Goal: Task Accomplishment & Management: Use online tool/utility

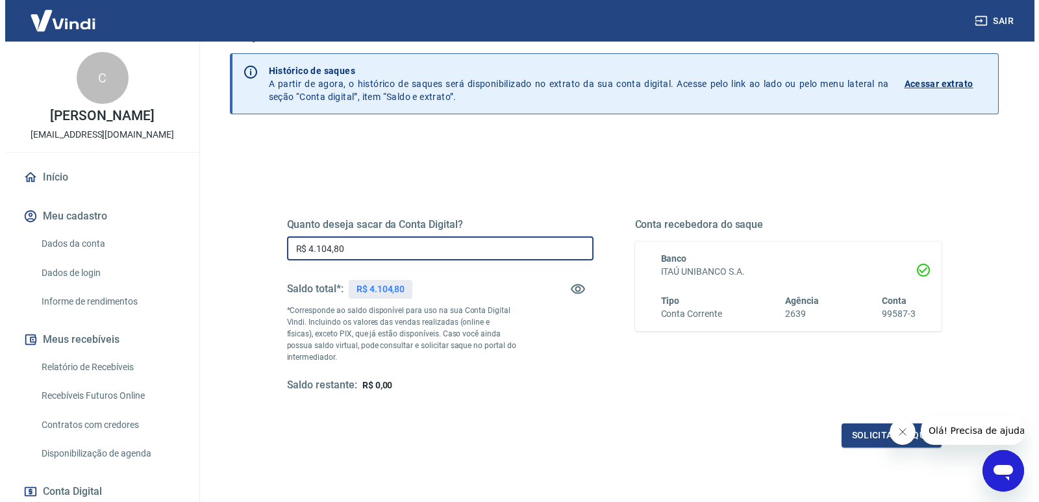
scroll to position [140, 0]
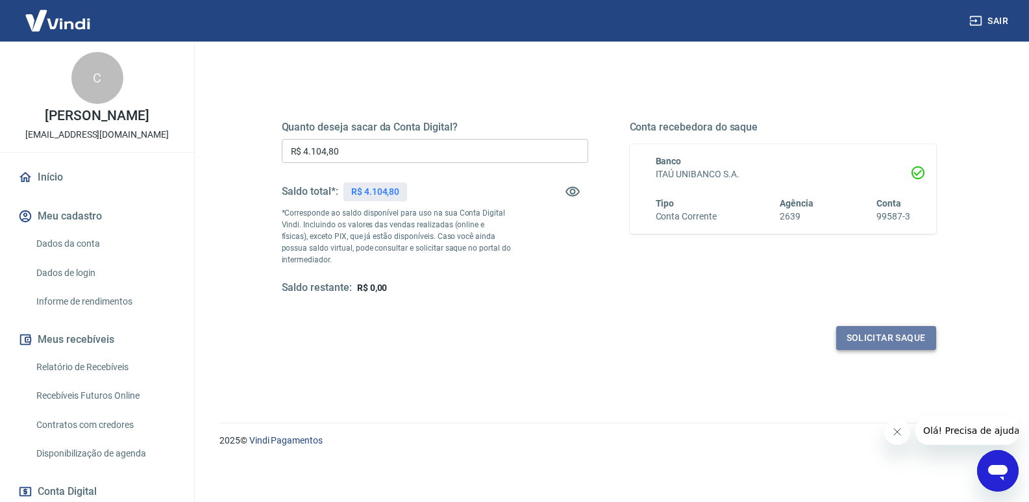
click at [871, 341] on button "Solicitar saque" at bounding box center [886, 338] width 100 height 24
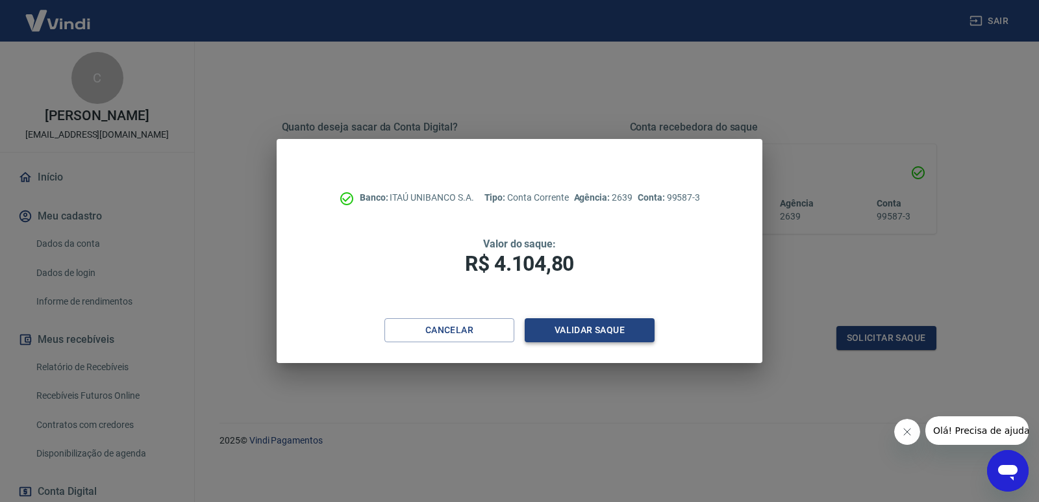
click at [597, 332] on button "Validar saque" at bounding box center [590, 330] width 130 height 24
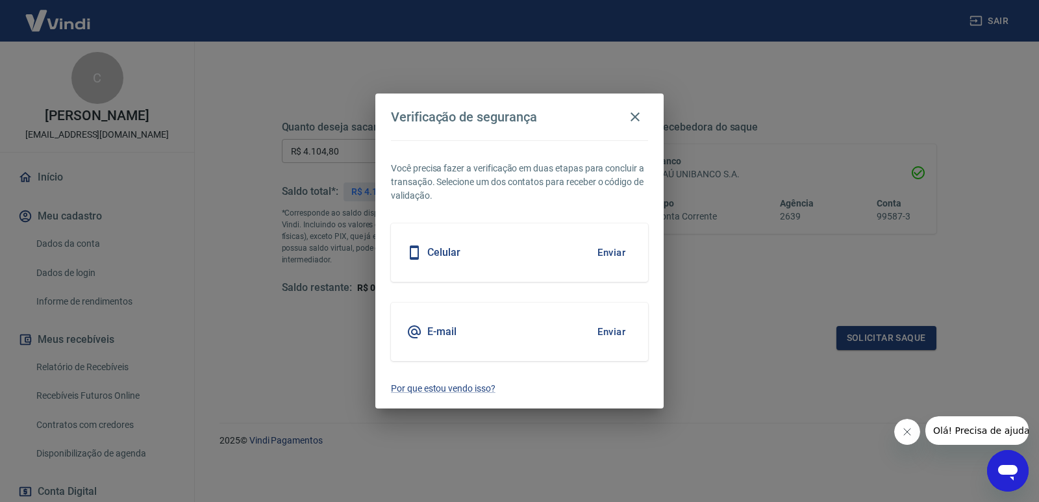
click at [610, 336] on button "Enviar" at bounding box center [611, 331] width 42 height 27
click at [608, 334] on body "Sair C CAIO ARAÚJO DE CASTRO [EMAIL_ADDRESS][DOMAIN_NAME] Início Meu cadastro D…" at bounding box center [519, 111] width 1039 height 502
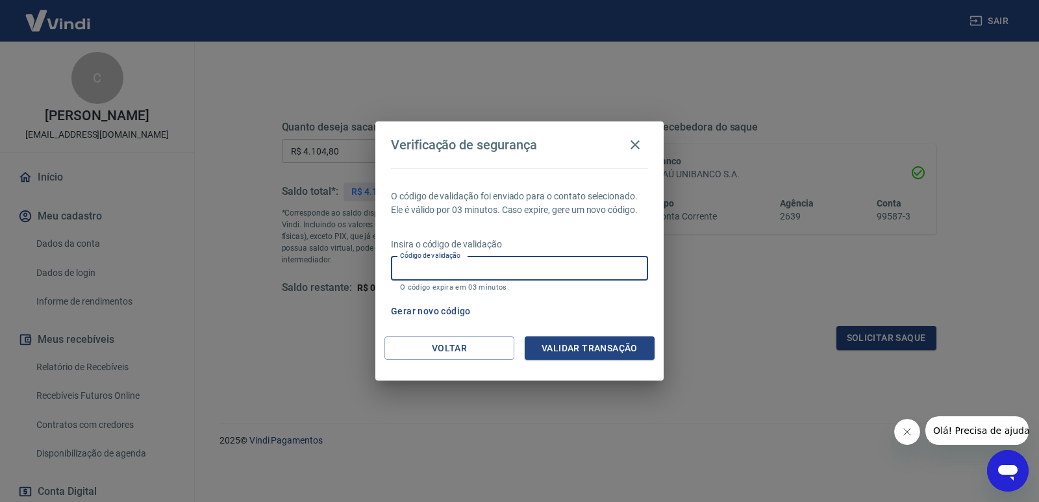
click at [508, 269] on input "Código de validação" at bounding box center [519, 268] width 257 height 24
paste input "474129"
type input "474129"
click at [631, 351] on button "Validar transação" at bounding box center [590, 348] width 130 height 24
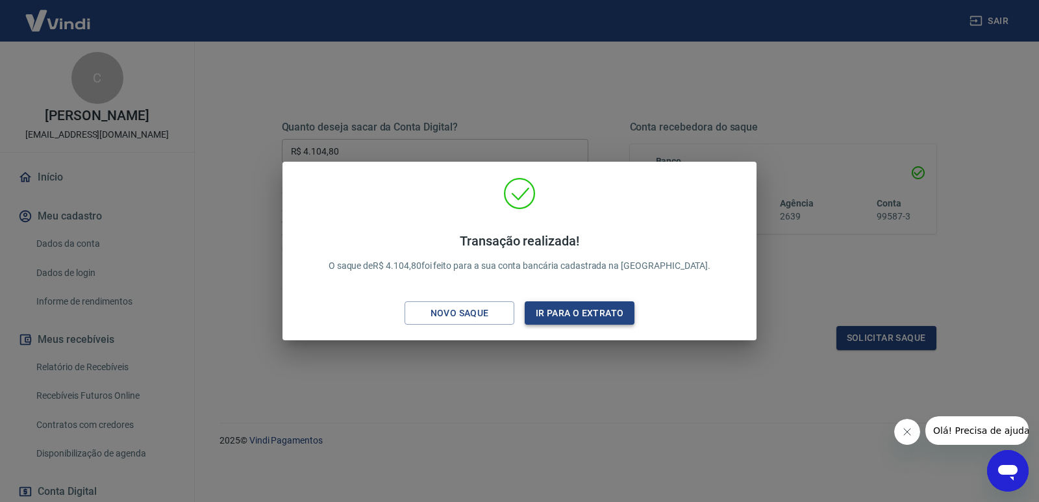
click at [595, 316] on button "Ir para o extrato" at bounding box center [580, 313] width 110 height 24
